Goal: Transaction & Acquisition: Download file/media

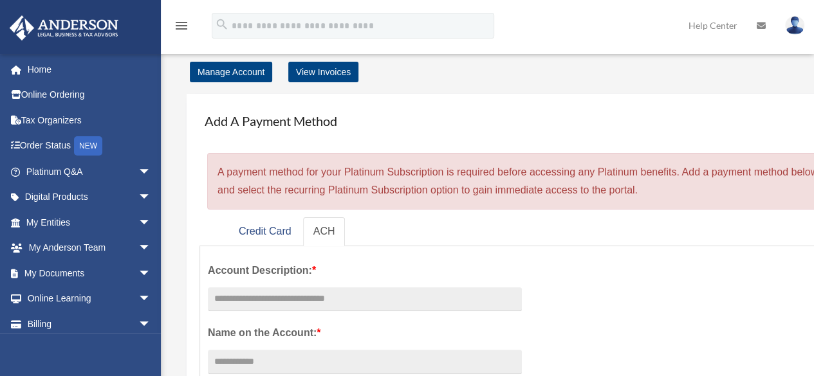
scroll to position [6, 0]
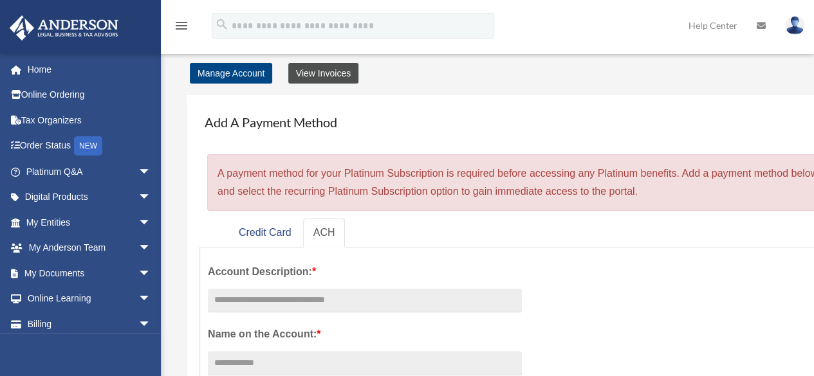
click at [320, 74] on link "View Invoices" at bounding box center [323, 73] width 70 height 21
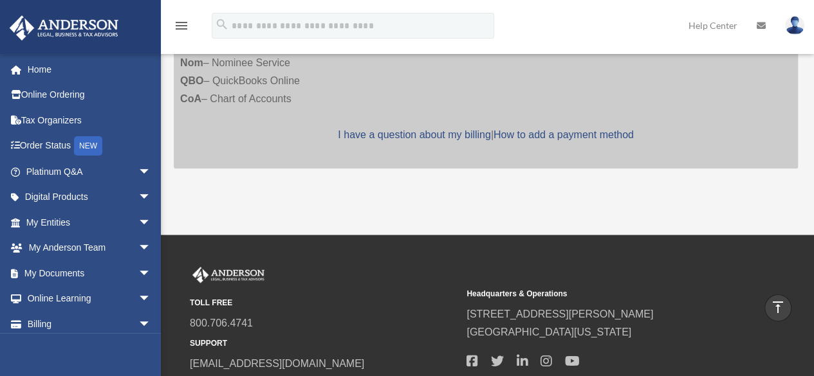
scroll to position [546, 0]
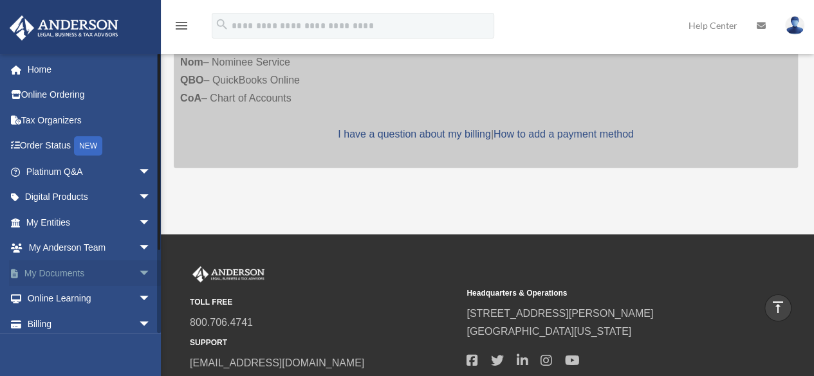
click at [138, 273] on span "arrow_drop_down" at bounding box center [151, 273] width 26 height 26
click at [57, 304] on link "Box" at bounding box center [94, 299] width 152 height 26
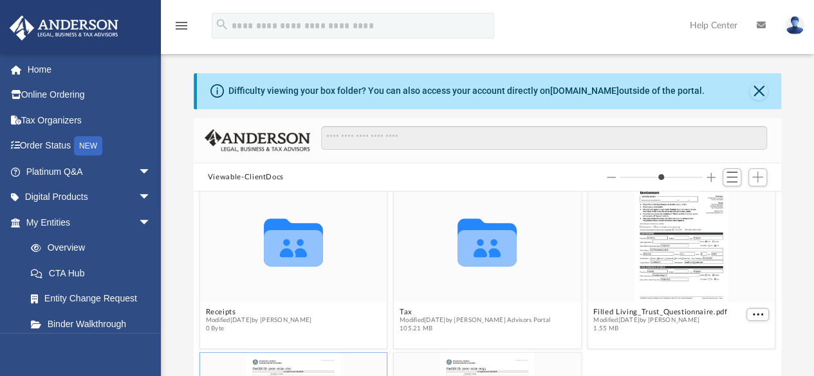
scroll to position [186, 0]
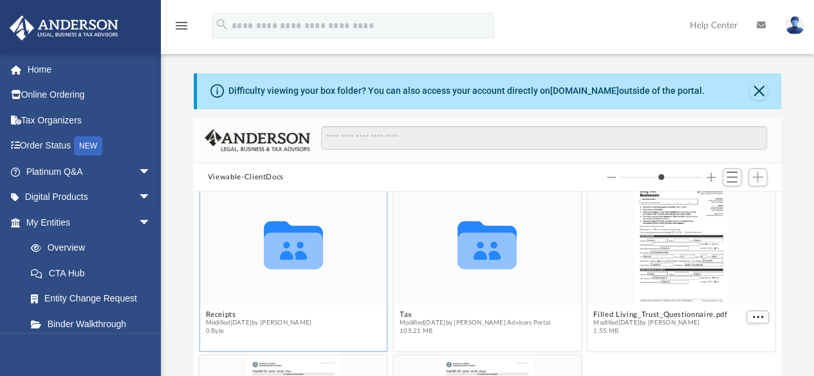
click at [318, 273] on icon "Collaborated Folder" at bounding box center [293, 244] width 112 height 73
click at [300, 254] on icon "grid" at bounding box center [293, 245] width 59 height 48
click at [223, 312] on figure "Collaborated Folder Receipts Modified Tue Aug 6 2024 by Charles Rogler 0 Byte" at bounding box center [293, 261] width 187 height 157
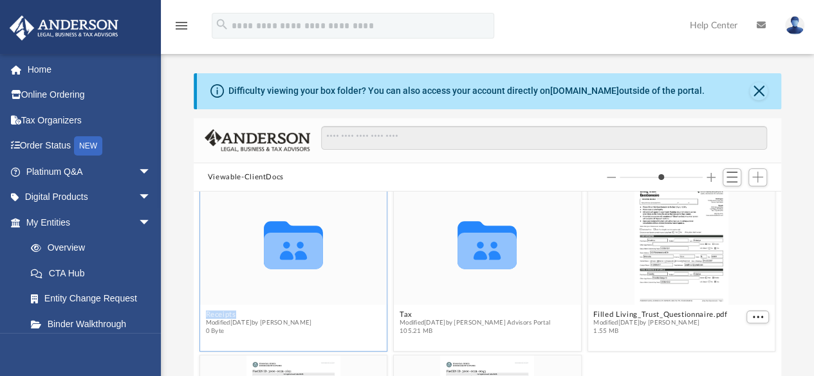
scroll to position [172, 0]
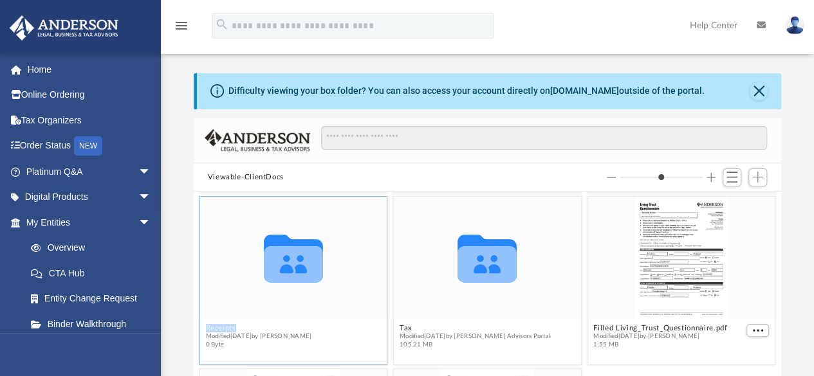
click at [220, 327] on button "Receipts" at bounding box center [258, 328] width 106 height 8
type input "*"
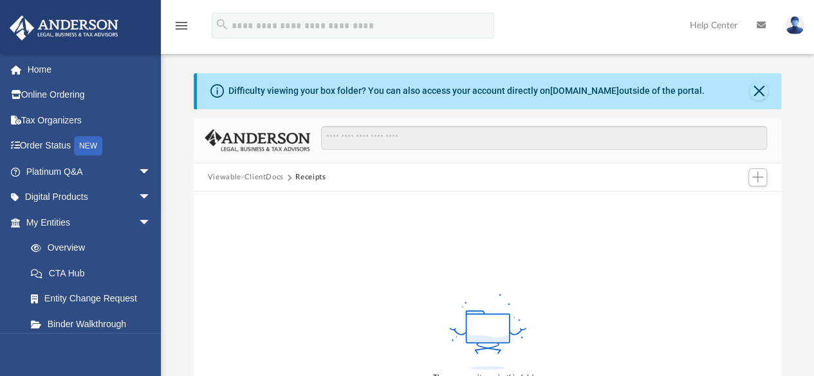
scroll to position [113, 0]
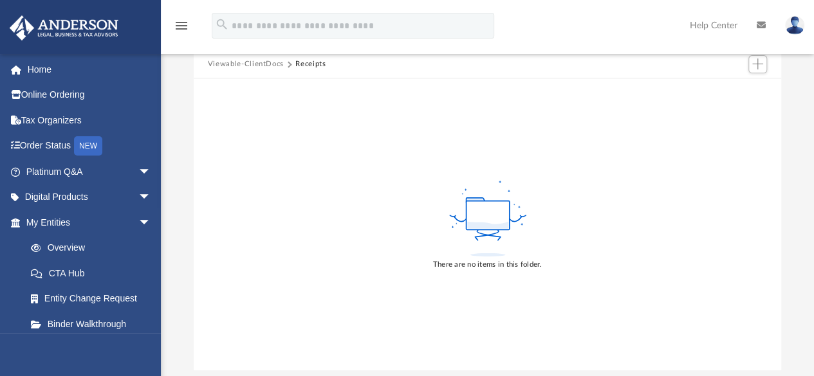
click at [260, 69] on button "Viewable-ClientDocs" at bounding box center [246, 65] width 76 height 12
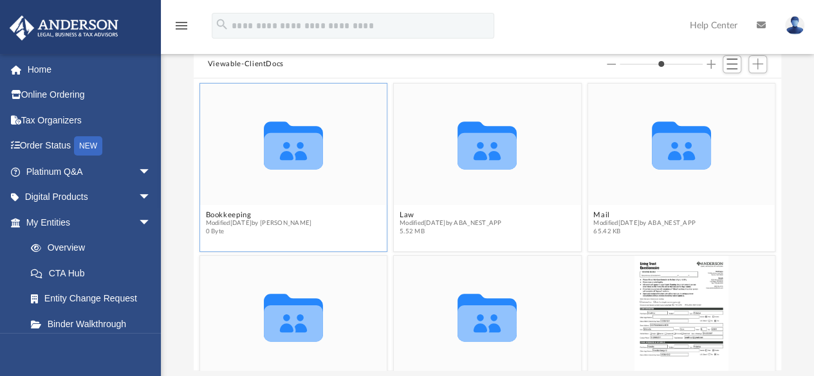
scroll to position [282, 578]
click at [503, 177] on icon "Collaborated Folder" at bounding box center [487, 144] width 112 height 73
click at [403, 212] on button "Law" at bounding box center [450, 215] width 102 height 8
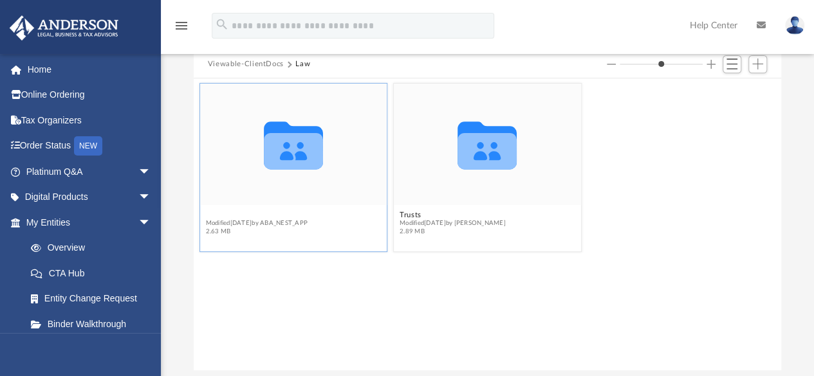
click at [260, 212] on button "A3V Holdings, LLC" at bounding box center [256, 215] width 102 height 8
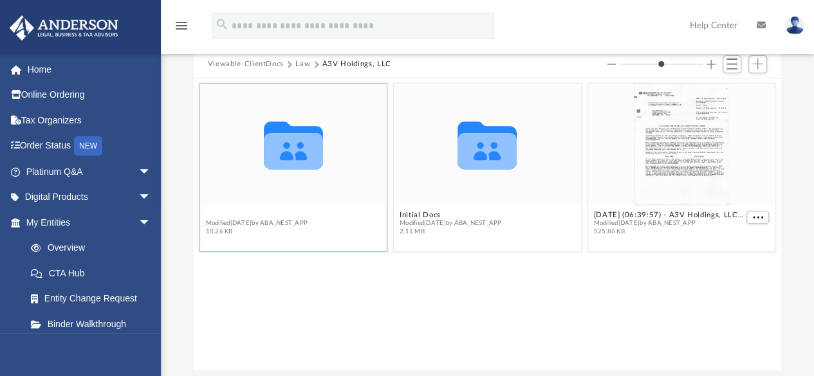
click at [235, 213] on button "Annual Docs" at bounding box center [256, 215] width 102 height 8
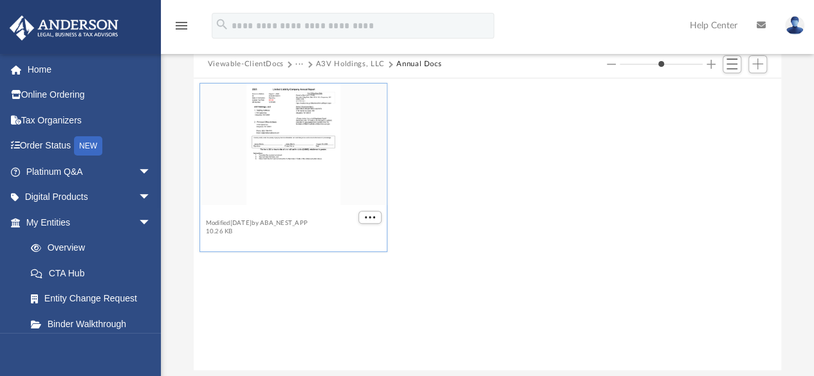
click at [273, 213] on button "A3V Holdings, LLC - Filed Annual Report WY 2025.pdf" at bounding box center [280, 215] width 150 height 8
type input "*"
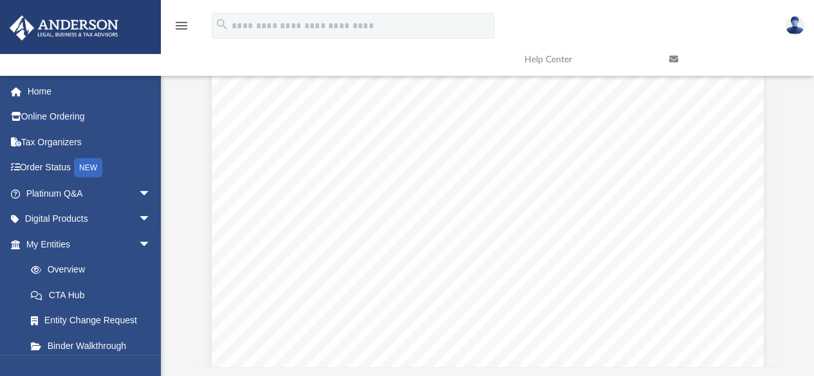
scroll to position [0, 0]
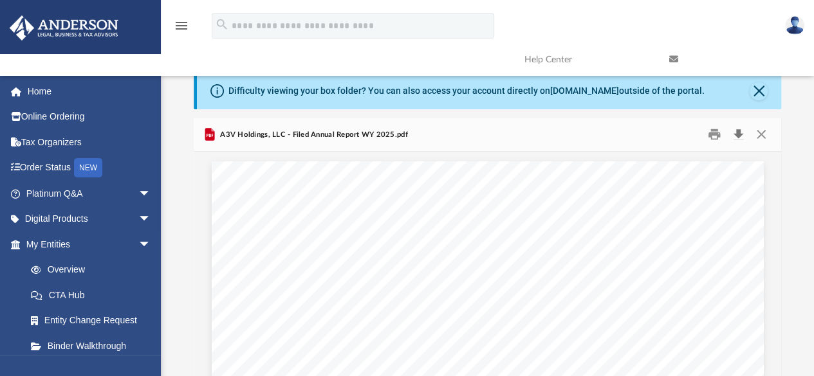
click at [738, 135] on button "Download" at bounding box center [737, 135] width 23 height 20
